Goal: Information Seeking & Learning: Learn about a topic

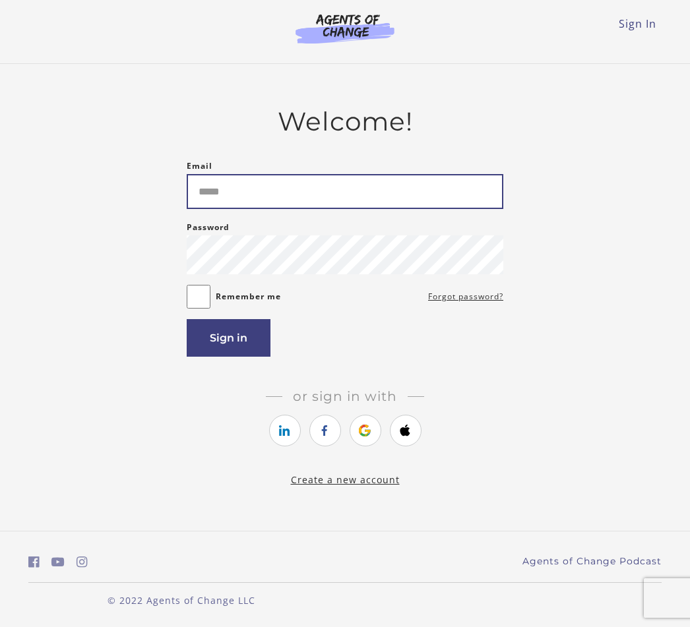
type input "**********"
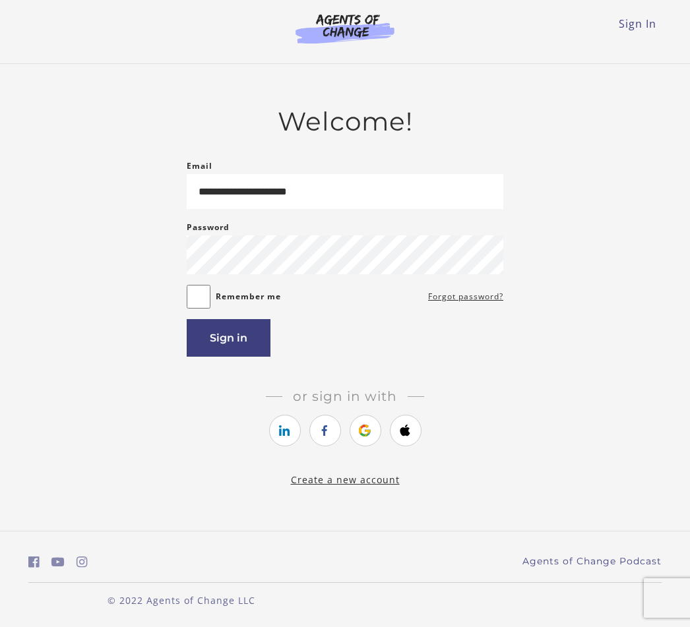
click at [244, 349] on button "Sign in" at bounding box center [229, 338] width 84 height 38
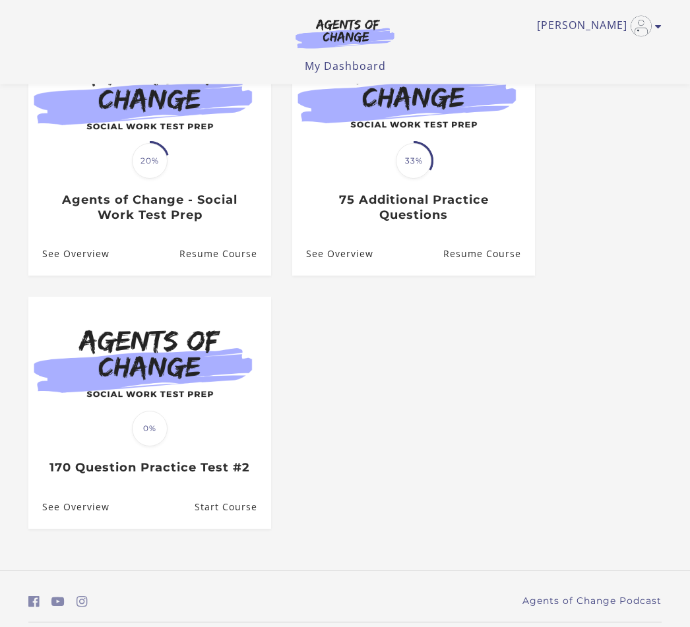
scroll to position [176, 0]
click at [177, 198] on h3 "Agents of Change - Social Work Test Prep" at bounding box center [149, 208] width 214 height 30
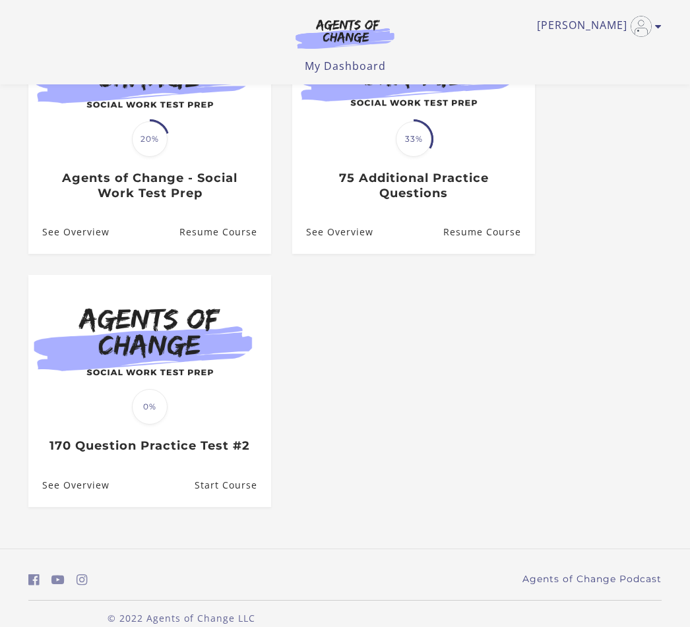
click at [173, 154] on div "Translation missing: en.liquid.partials.dashboard_course_card.progress_descript…" at bounding box center [149, 169] width 243 height 61
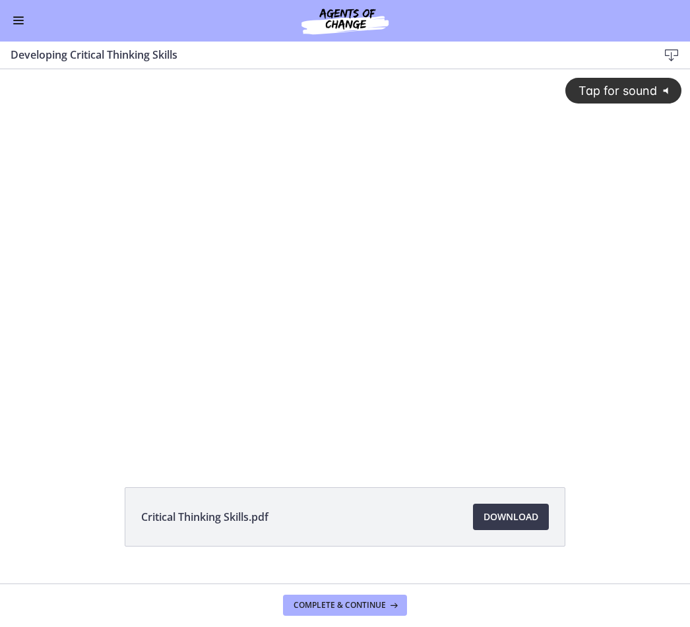
click at [20, 17] on span "Enable menu" at bounding box center [18, 17] width 11 height 1
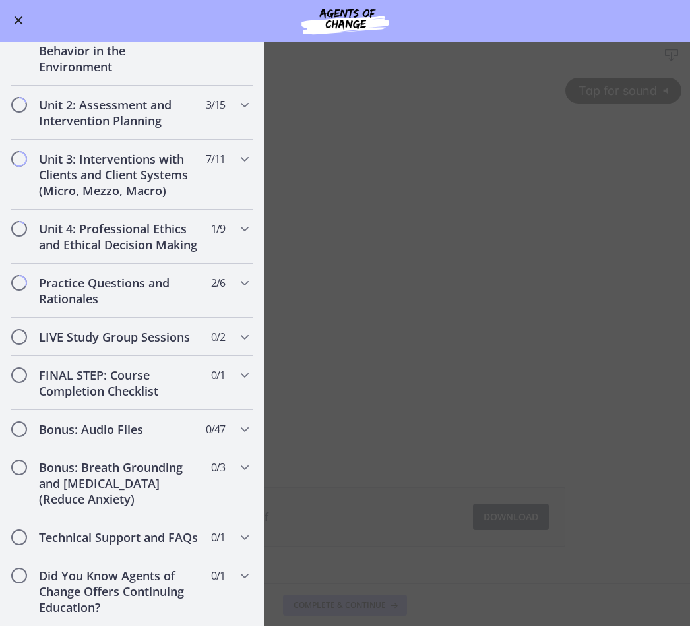
scroll to position [923, 0]
click at [244, 339] on icon "Chapters" at bounding box center [245, 338] width 16 height 16
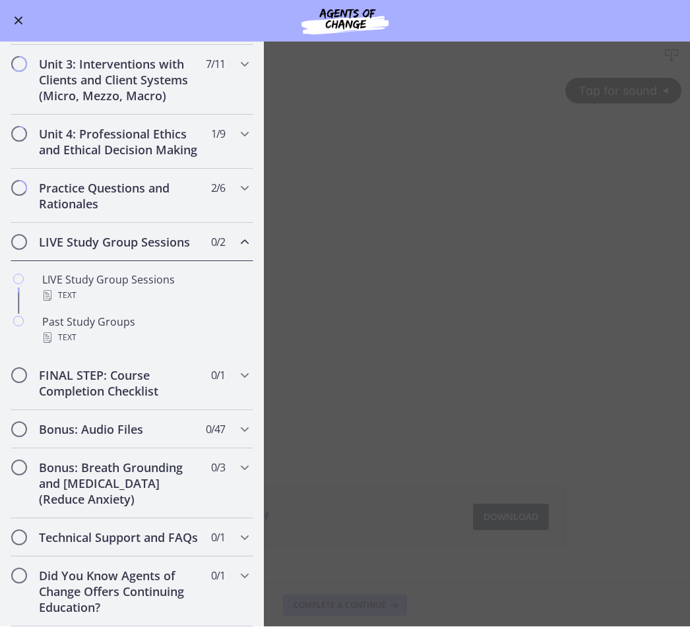
scroll to position [411, 0]
click at [139, 289] on div "Text" at bounding box center [145, 296] width 206 height 16
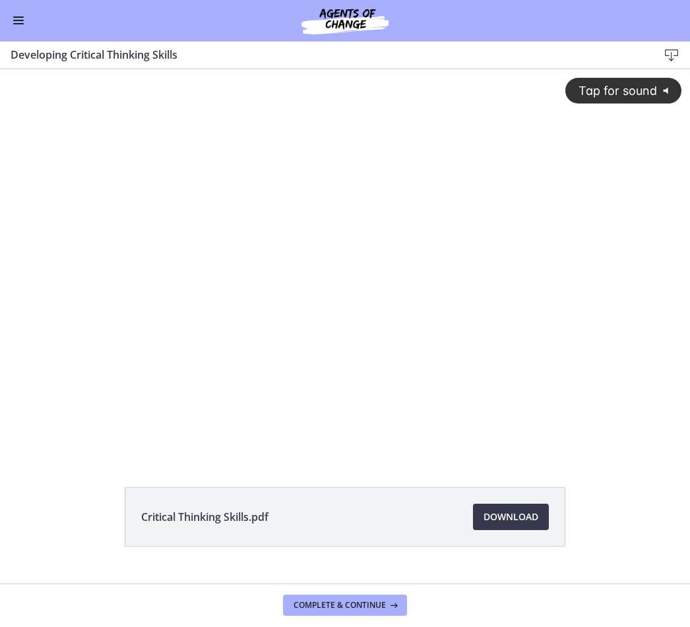
click at [13, 22] on button "Enable menu" at bounding box center [19, 21] width 16 height 16
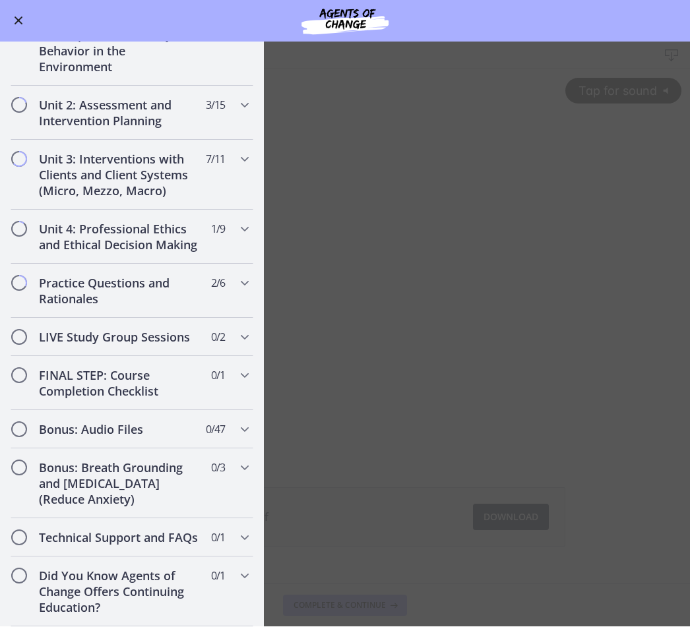
scroll to position [923, 0]
click at [240, 334] on icon "Chapters" at bounding box center [245, 338] width 16 height 16
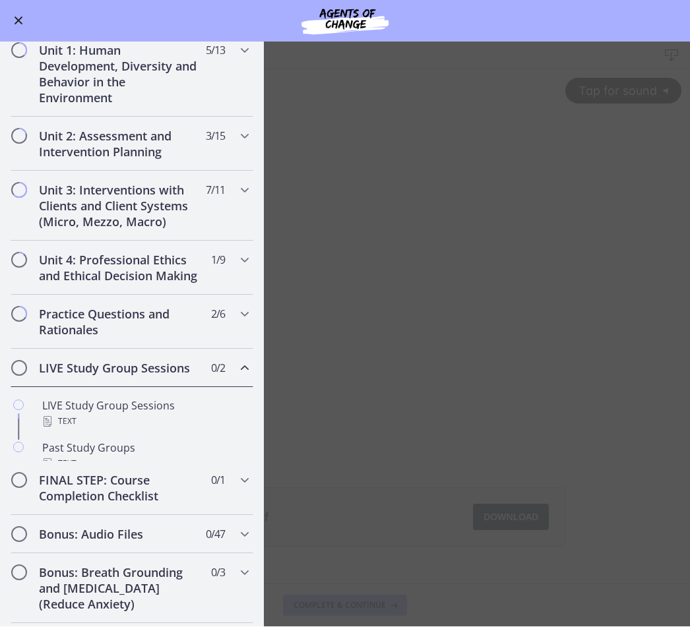
scroll to position [411, 0]
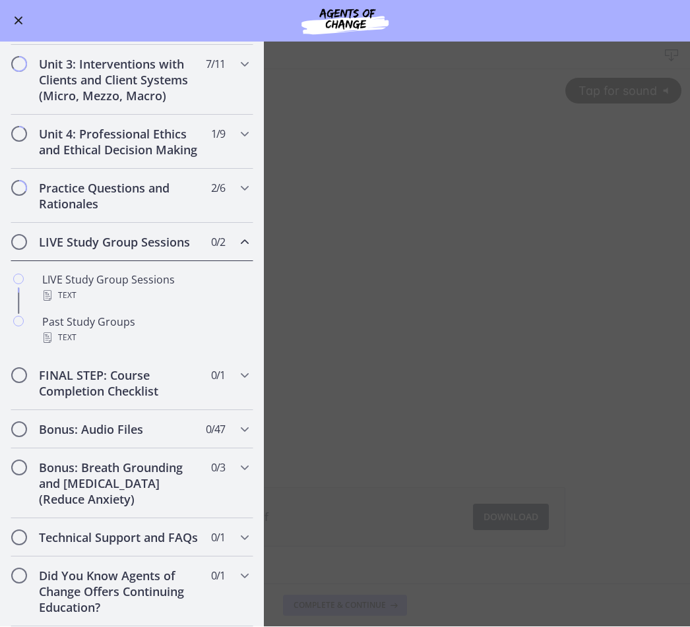
click at [111, 333] on div "Text" at bounding box center [145, 338] width 206 height 16
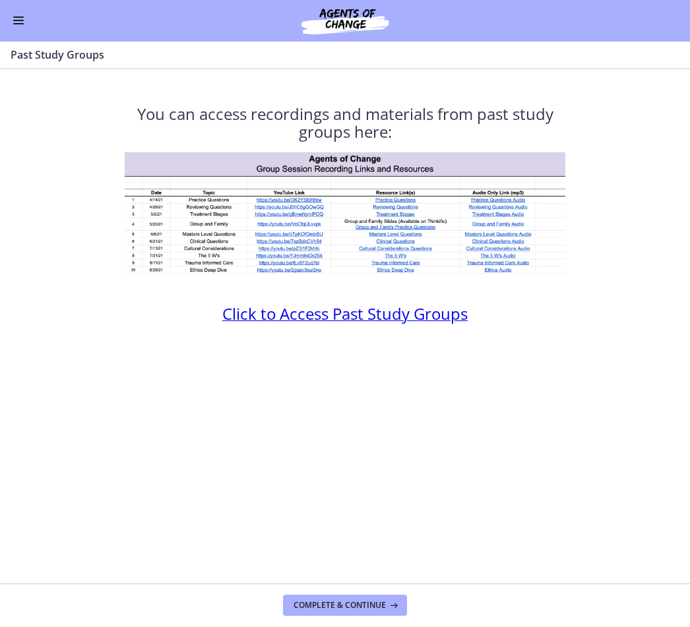
click at [413, 303] on span "Click to Access Past Study Groups" at bounding box center [344, 314] width 245 height 22
